Goal: Information Seeking & Learning: Learn about a topic

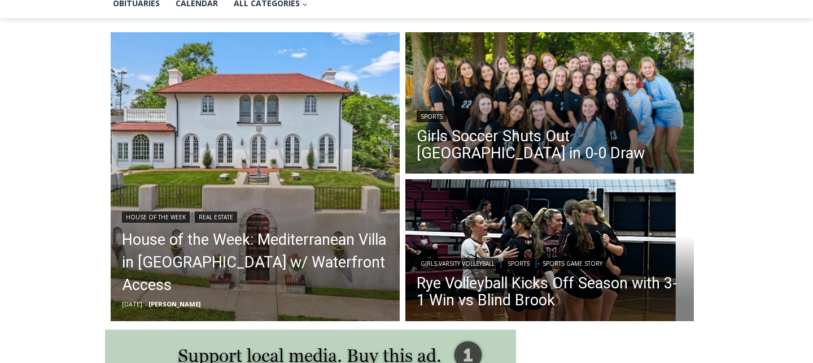
scroll to position [285, 0]
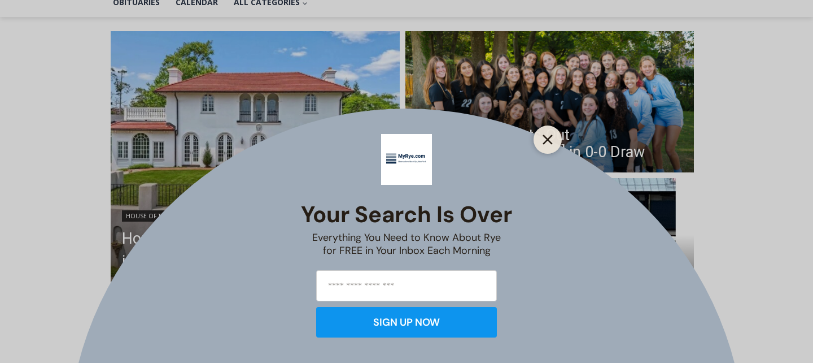
click at [553, 137] on button "Close" at bounding box center [548, 140] width 16 height 16
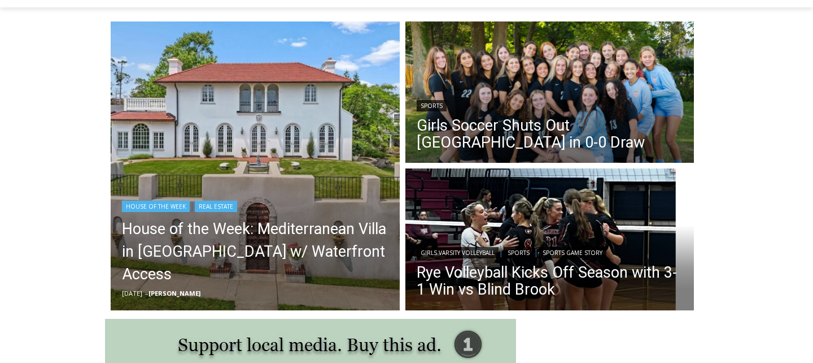
scroll to position [311, 0]
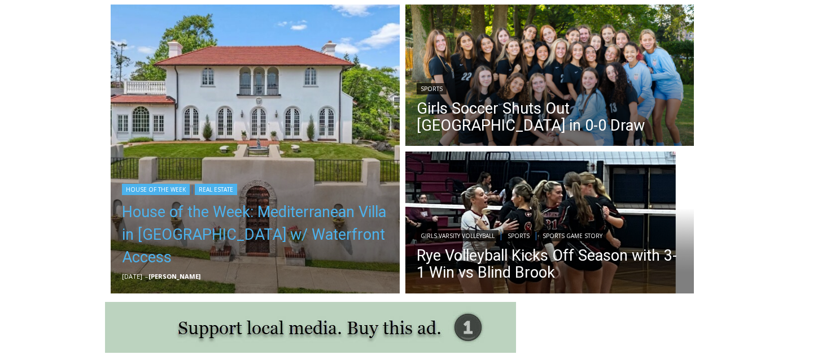
click at [316, 231] on link "House of the Week: Mediterranean Villa in [GEOGRAPHIC_DATA] w/ Waterfront Access" at bounding box center [255, 235] width 267 height 68
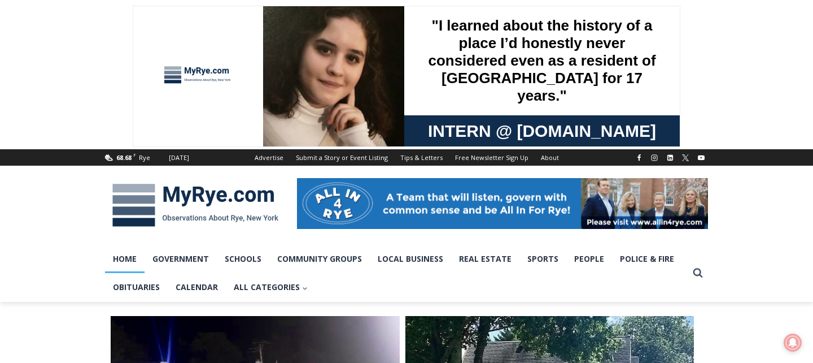
click at [141, 188] on img at bounding box center [195, 205] width 181 height 59
